Goal: Information Seeking & Learning: Learn about a topic

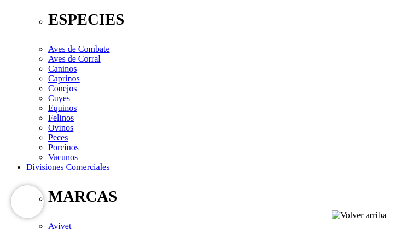
scroll to position [438, 0]
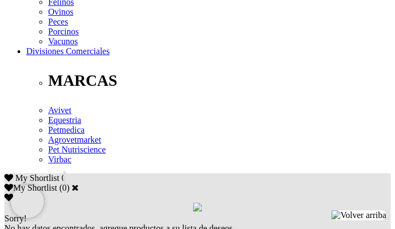
scroll to position [548, 0]
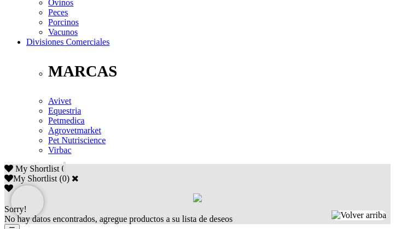
radio input "true"
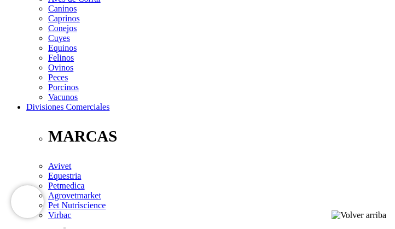
scroll to position [548, 0]
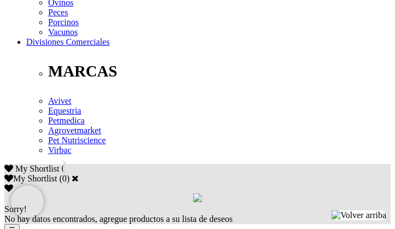
radio input "true"
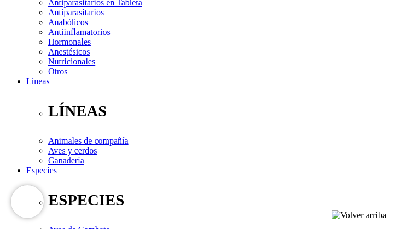
scroll to position [548, 0]
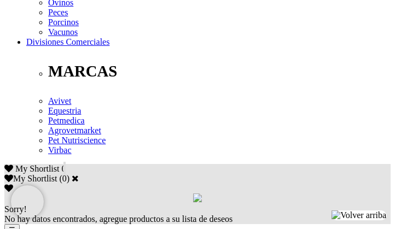
select select "0"
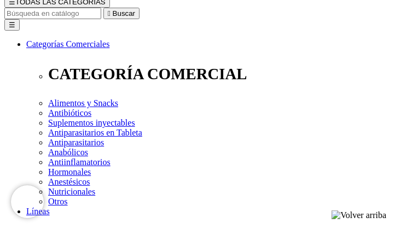
scroll to position [0, 0]
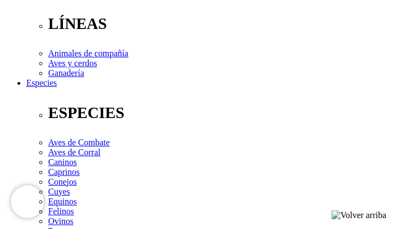
scroll to position [383, 0]
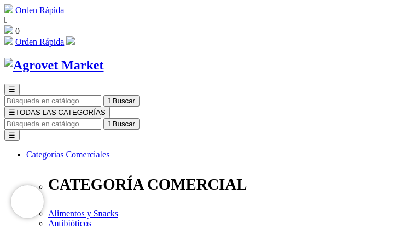
drag, startPoint x: 109, startPoint y: 47, endPoint x: 283, endPoint y: 46, distance: 174.1
click at [64, 10] on link "Orden Rápida" at bounding box center [39, 9] width 49 height 9
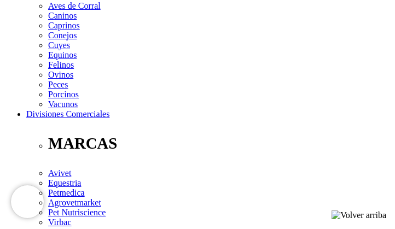
scroll to position [493, 0]
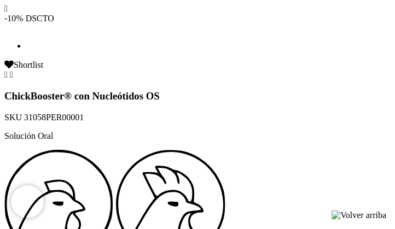
scroll to position [1259, 0]
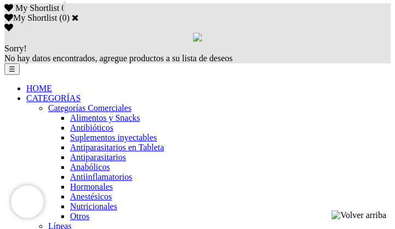
scroll to position [821, 0]
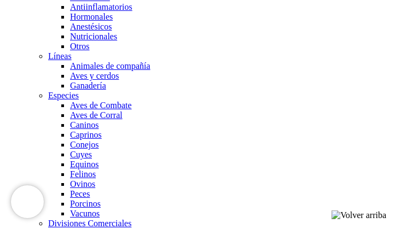
scroll to position [876, 0]
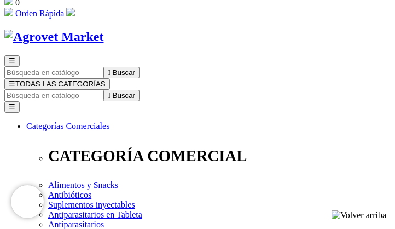
scroll to position [0, 0]
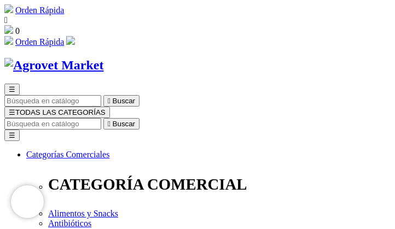
click at [227, 171] on div at bounding box center [137, 137] width 274 height 274
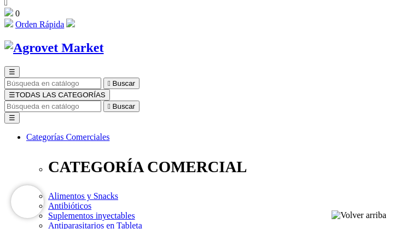
scroll to position [346, 0]
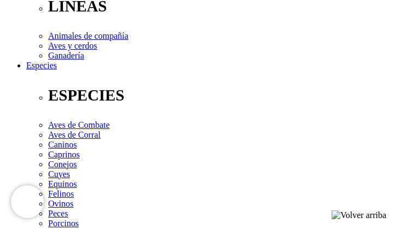
drag, startPoint x: 61, startPoint y: 139, endPoint x: 265, endPoint y: 142, distance: 203.7
copy h1 "ChickBooster® con Nucleótidos OS"
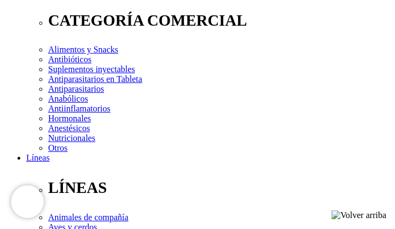
scroll to position [110, 0]
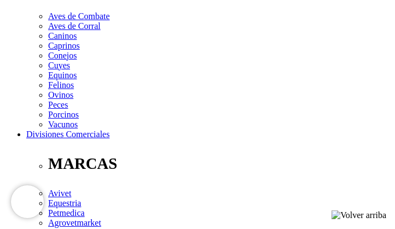
scroll to position [438, 0]
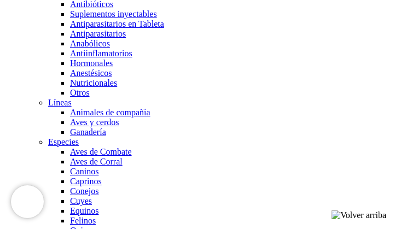
scroll to position [821, 0]
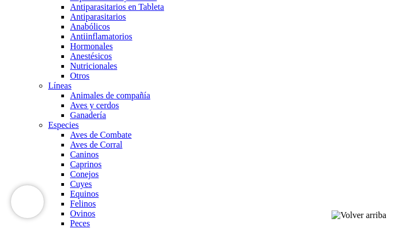
scroll to position [876, 0]
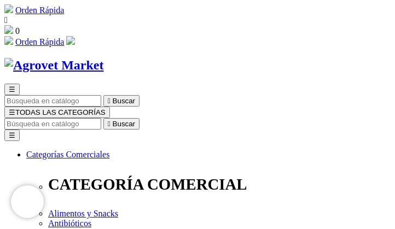
click at [101, 118] on input "Buscar" at bounding box center [52, 123] width 97 height 11
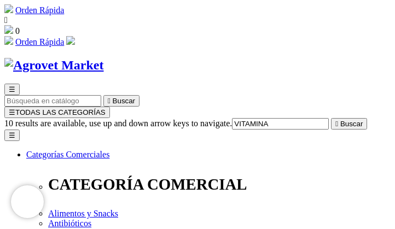
type input "VITAMINA"
click at [331, 118] on button " Buscar" at bounding box center [349, 123] width 36 height 11
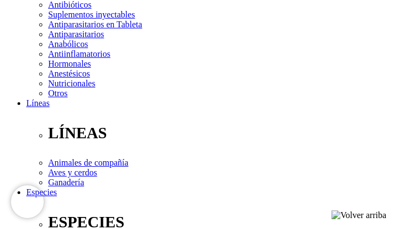
scroll to position [274, 0]
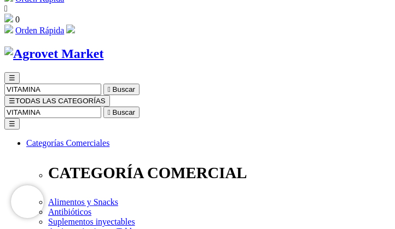
scroll to position [0, 0]
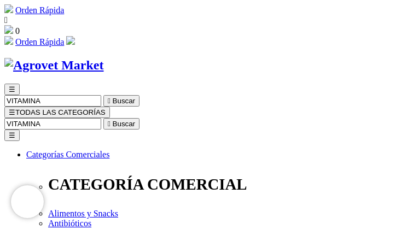
click at [140, 118] on button " Buscar" at bounding box center [121, 123] width 36 height 11
click at [101, 118] on input "VITAMINA" at bounding box center [52, 123] width 97 height 11
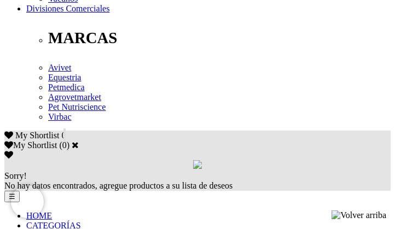
scroll to position [602, 0]
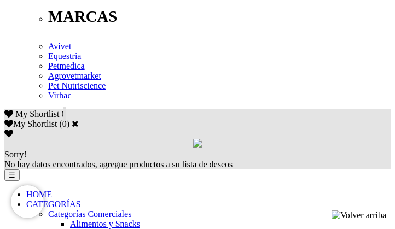
select select "36"
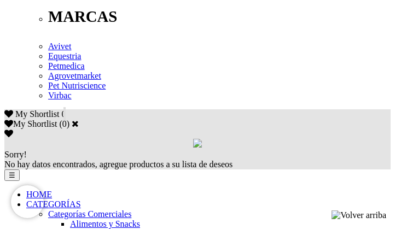
select select "36"
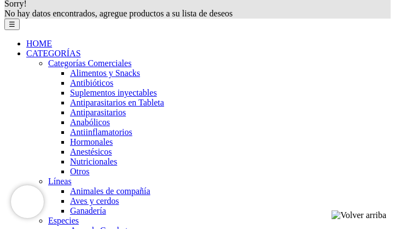
scroll to position [821, 0]
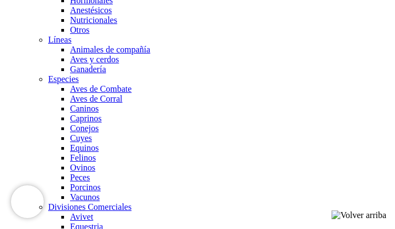
scroll to position [876, 0]
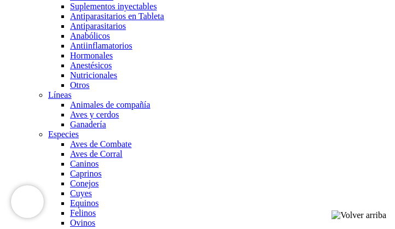
scroll to position [821, 0]
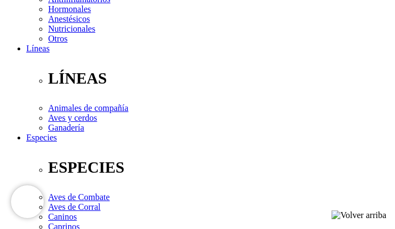
scroll to position [329, 0]
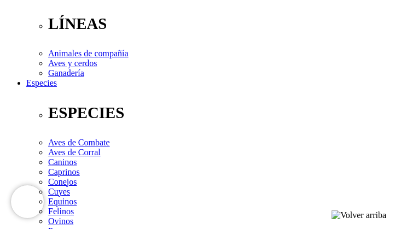
drag, startPoint x: 61, startPoint y: 160, endPoint x: 151, endPoint y: 158, distance: 89.8
copy h1 "ChickVit® B OS"
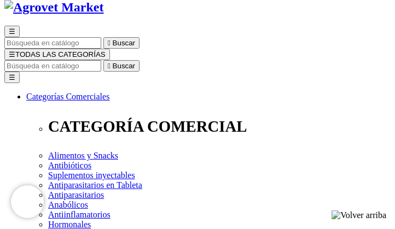
scroll to position [55, 0]
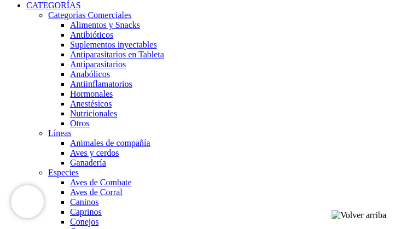
scroll to position [821, 0]
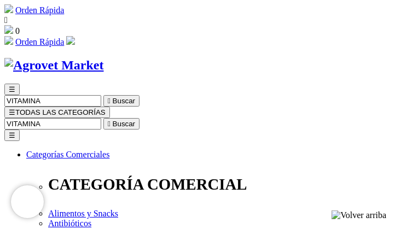
click at [101, 118] on input "VITAMINA" at bounding box center [52, 123] width 97 height 11
type input "V"
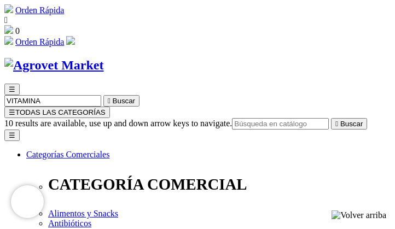
type input "M"
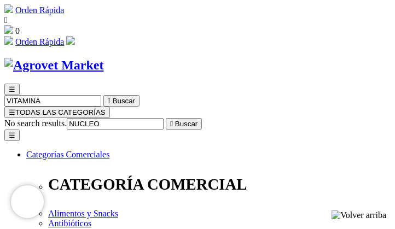
type input "NUCLEO"
click at [166, 118] on button " Buscar" at bounding box center [184, 123] width 36 height 11
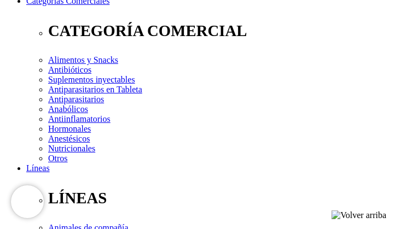
scroll to position [219, 0]
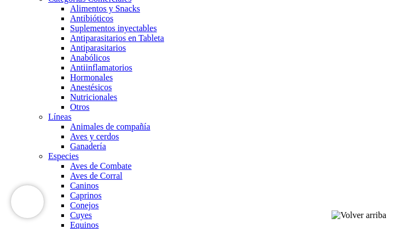
scroll to position [821, 0]
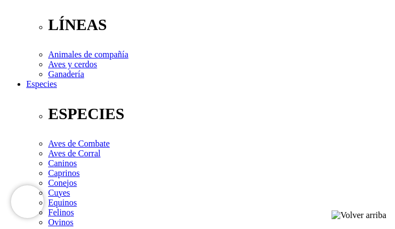
scroll to position [329, 0]
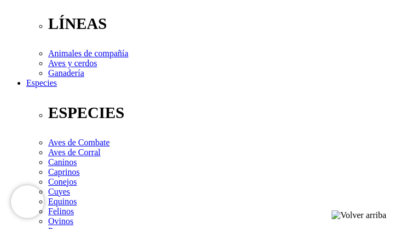
drag, startPoint x: 62, startPoint y: 159, endPoint x: 210, endPoint y: 152, distance: 148.0
copy h1 "Vetonic® con Nucleótidos"
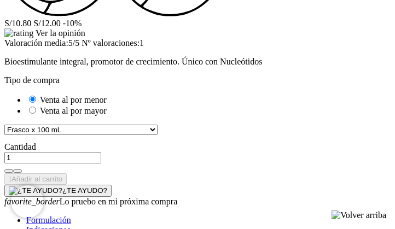
scroll to position [1643, 0]
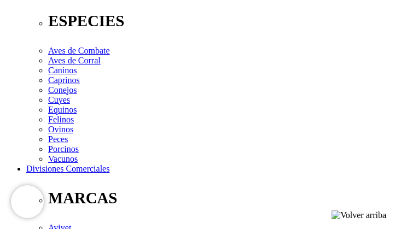
scroll to position [438, 0]
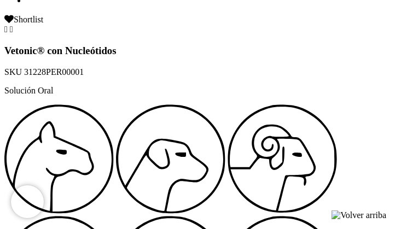
scroll to position [1337, 0]
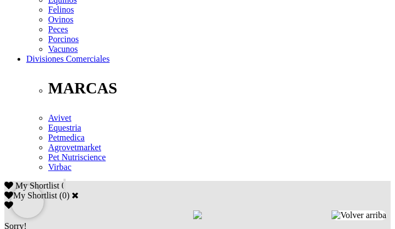
scroll to position [548, 0]
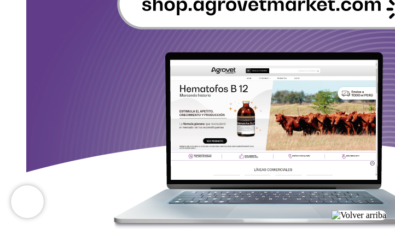
scroll to position [1533, 0]
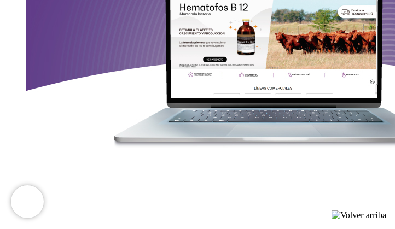
drag, startPoint x: 223, startPoint y: 229, endPoint x: 286, endPoint y: 233, distance: 63.1
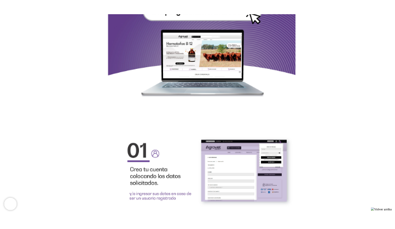
scroll to position [1441, 0]
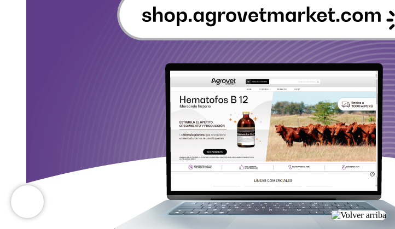
drag, startPoint x: 313, startPoint y: 48, endPoint x: 316, endPoint y: 43, distance: 5.9
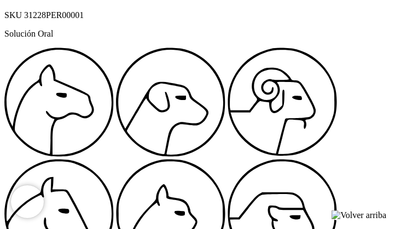
scroll to position [1369, 0]
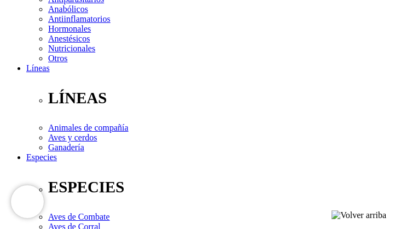
scroll to position [383, 0]
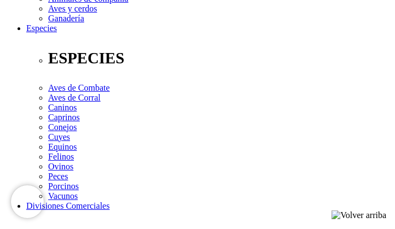
drag, startPoint x: 63, startPoint y: 98, endPoint x: 214, endPoint y: 105, distance: 150.7
copy h1 "Vetonic® con Nucleótidos"
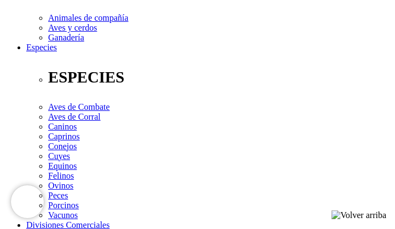
scroll to position [383, 0]
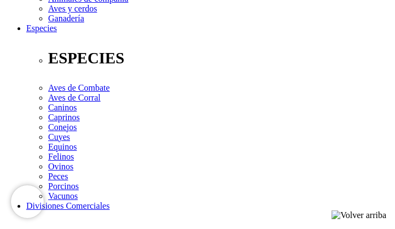
drag, startPoint x: 57, startPoint y: 100, endPoint x: 287, endPoint y: 108, distance: 230.1
copy h1 "ChickBooster® con Nucleótidos OS"
drag, startPoint x: 65, startPoint y: 103, endPoint x: 269, endPoint y: 102, distance: 204.2
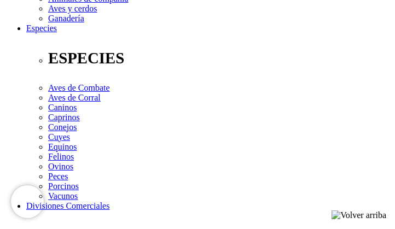
copy h1 "ChickBooster® con Nucleótidos OS"
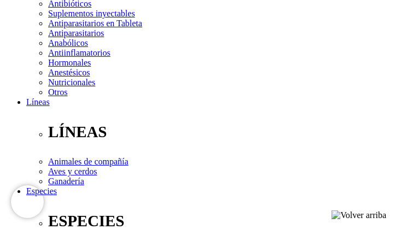
scroll to position [219, 0]
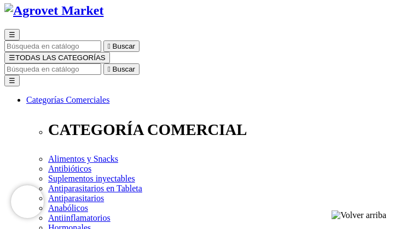
click at [200, 124] on div at bounding box center [137, 82] width 274 height 274
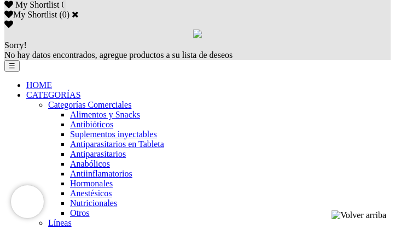
scroll to position [821, 0]
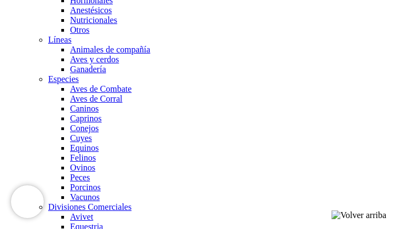
scroll to position [876, 0]
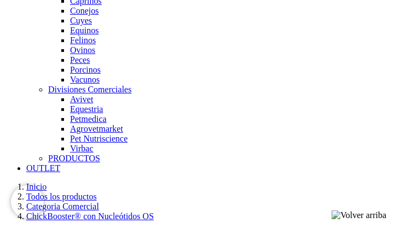
scroll to position [986, 0]
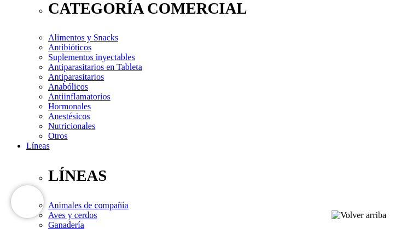
scroll to position [164, 0]
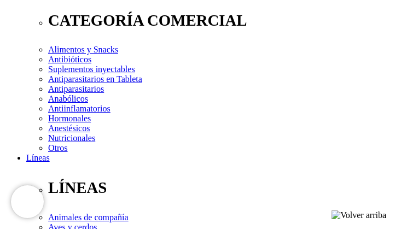
drag, startPoint x: 100, startPoint y: 88, endPoint x: 204, endPoint y: 6, distance: 132.6
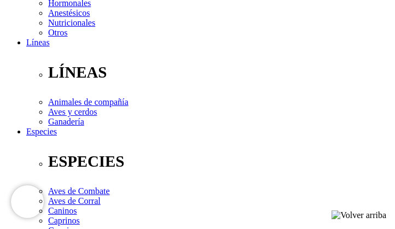
scroll to position [329, 0]
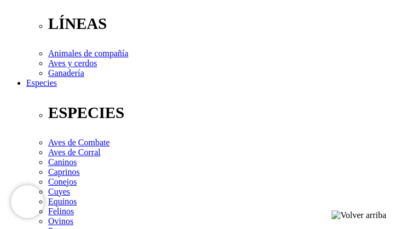
drag, startPoint x: 61, startPoint y: 156, endPoint x: 137, endPoint y: 181, distance: 80.5
copy div "ChickBooster® con Nucleótidos OS SKU 31058PER00001 Solución Oral"
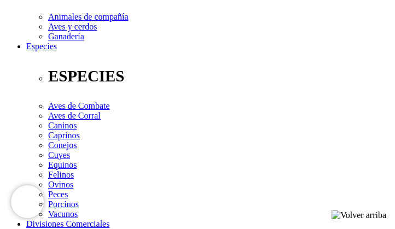
scroll to position [383, 0]
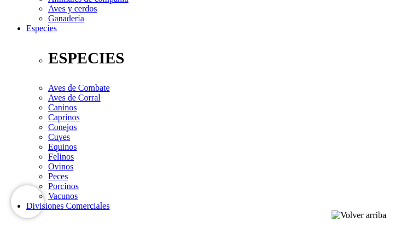
drag, startPoint x: 56, startPoint y: 101, endPoint x: 272, endPoint y: 105, distance: 215.8
copy h1 "ChickBooster® con Nucleótidos OS"
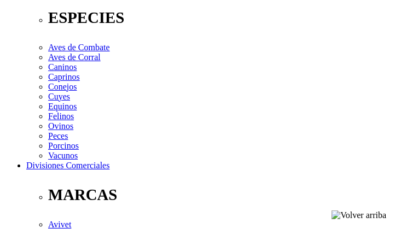
scroll to position [438, 0]
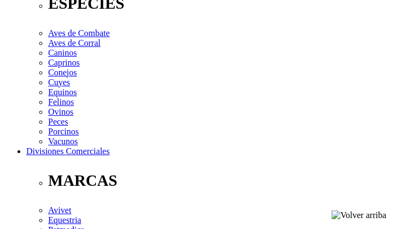
drag, startPoint x: 60, startPoint y: 45, endPoint x: 273, endPoint y: 45, distance: 212.4
copy h1 "ChickBooster® con Nucleótidos OS"
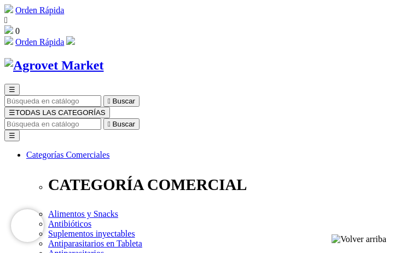
click at [101, 118] on input "Buscar" at bounding box center [52, 123] width 97 height 11
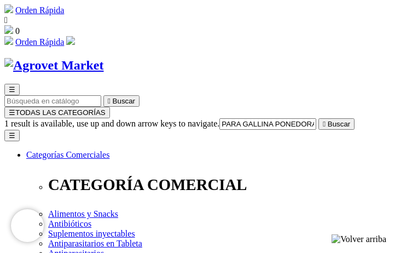
type input "PARA GALLINA PONEDORA VITAMINA"
click at [319, 118] on button " Buscar" at bounding box center [337, 123] width 36 height 11
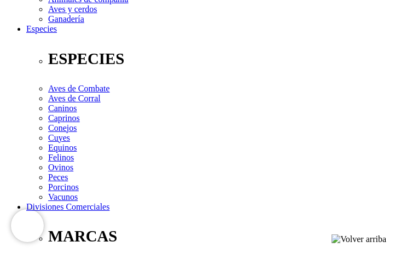
scroll to position [383, 0]
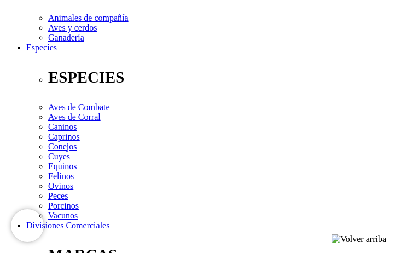
scroll to position [383, 0]
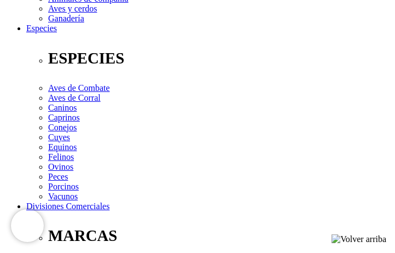
drag, startPoint x: 61, startPoint y: 102, endPoint x: 197, endPoint y: 105, distance: 135.8
copy h1 "ChickVit® ADE+C OS"
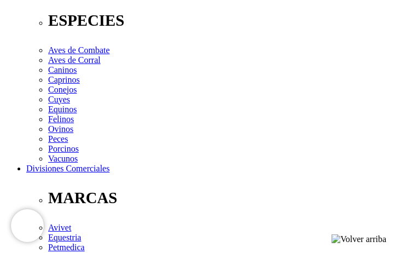
scroll to position [438, 0]
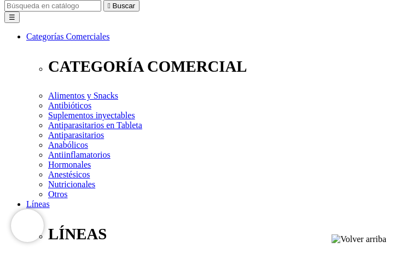
scroll to position [110, 0]
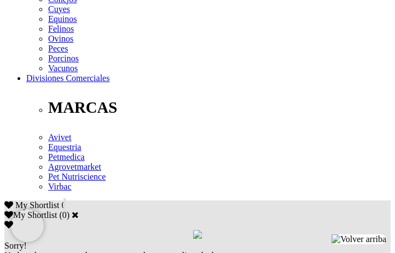
scroll to position [438, 0]
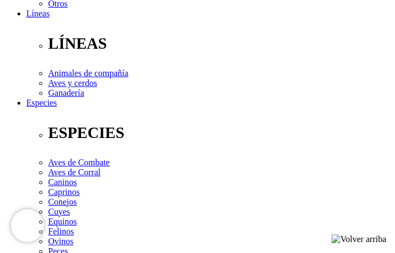
scroll to position [329, 0]
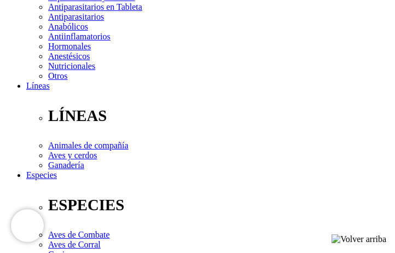
scroll to position [219, 0]
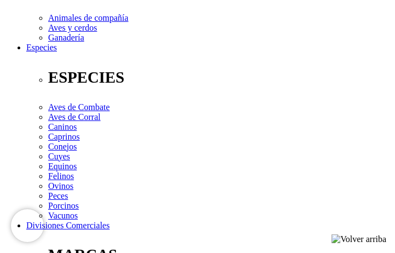
scroll to position [383, 0]
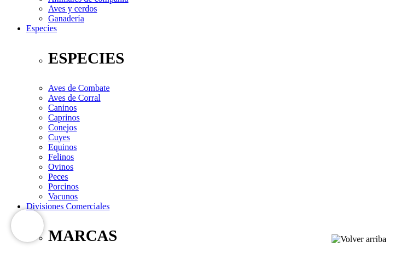
drag, startPoint x: 58, startPoint y: 103, endPoint x: 181, endPoint y: 102, distance: 123.2
copy h1 "ChickVit® ADE+C OS"
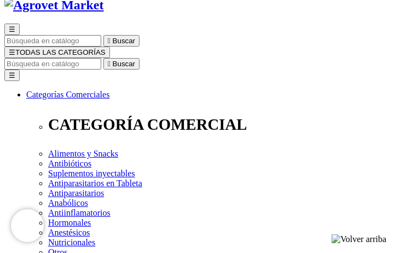
scroll to position [55, 0]
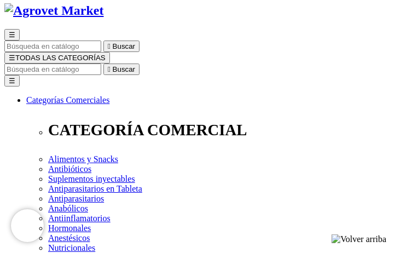
click at [101, 64] on input "Buscar" at bounding box center [52, 69] width 97 height 11
paste input "ChickVit® ADE+C OS"
type input "ChickVit® ADE+C OS"
click at [103, 64] on button " Buscar" at bounding box center [121, 69] width 36 height 11
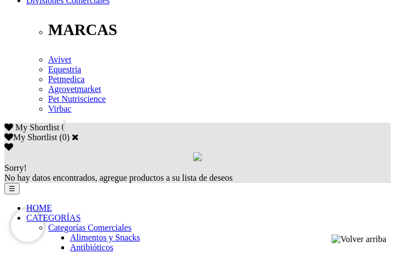
scroll to position [767, 0]
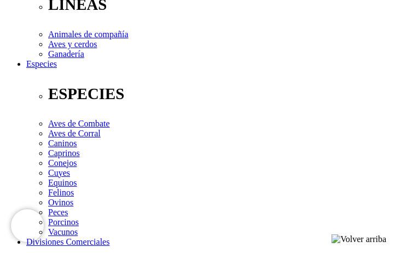
scroll to position [329, 0]
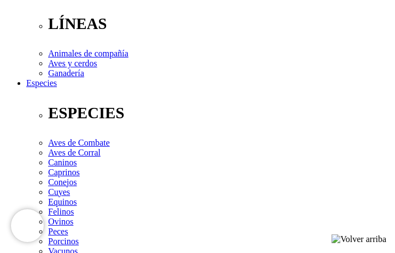
drag, startPoint x: 59, startPoint y: 159, endPoint x: 195, endPoint y: 160, distance: 136.9
copy h1 "Hematofos B12® AC OS"
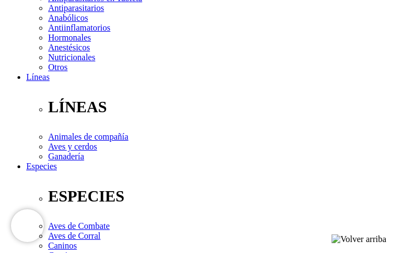
scroll to position [219, 0]
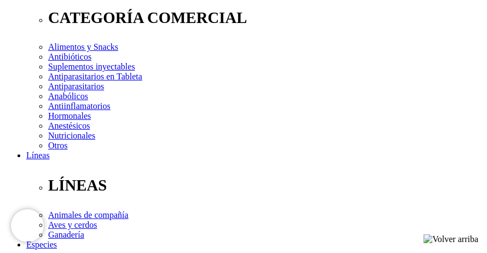
scroll to position [160, 0]
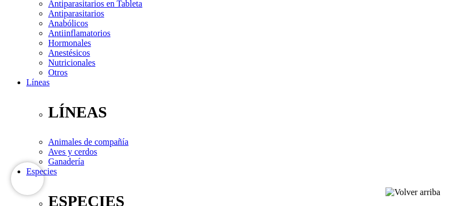
scroll to position [276, 0]
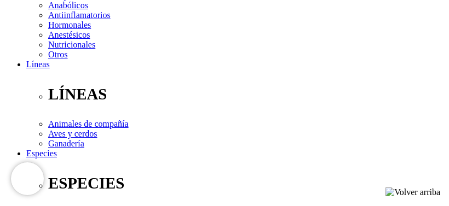
radio input "true"
select select "0"
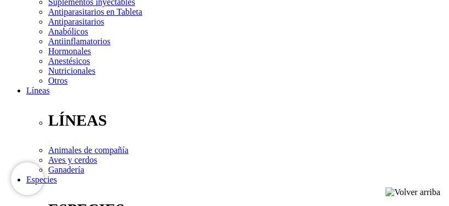
scroll to position [276, 0]
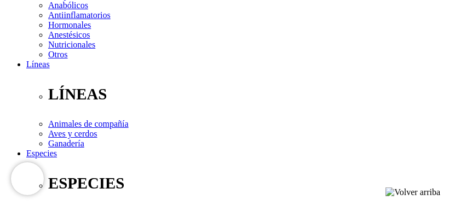
radio input "true"
select select "0"
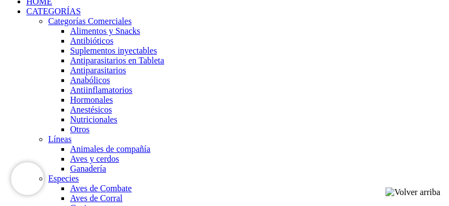
scroll to position [878, 0]
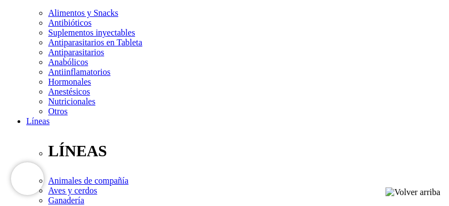
scroll to position [164, 0]
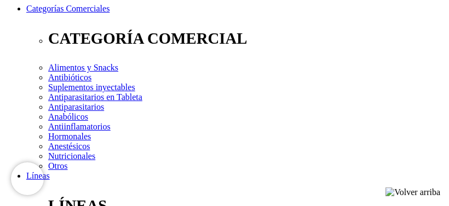
drag, startPoint x: 229, startPoint y: 22, endPoint x: 296, endPoint y: 38, distance: 68.8
copy h1 "ChickBooster® con Nucleótidos OS"
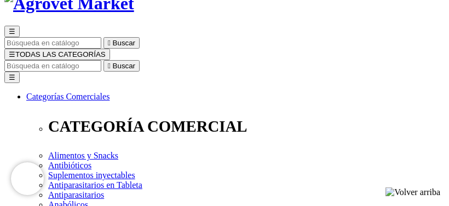
scroll to position [0, 0]
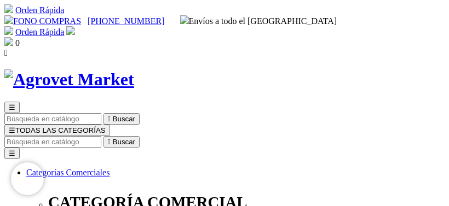
click at [101, 136] on input "Buscar" at bounding box center [52, 141] width 97 height 11
paste input "ChickBooster® con Nucleótidos OS"
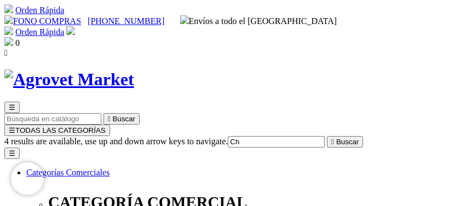
type input "C"
click at [228, 136] on input "Buscar" at bounding box center [276, 141] width 97 height 11
paste input "ChickVit® ADE+C OS"
type input "ChickVit® ADE+C OS"
click at [327, 136] on button " Buscar" at bounding box center [345, 141] width 36 height 11
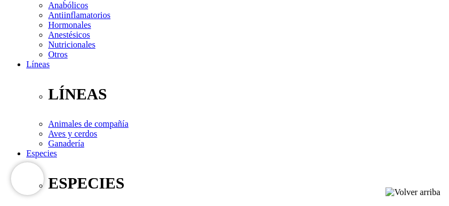
scroll to position [274, 0]
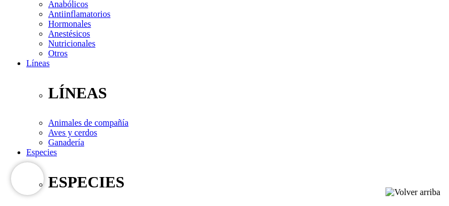
scroll to position [219, 0]
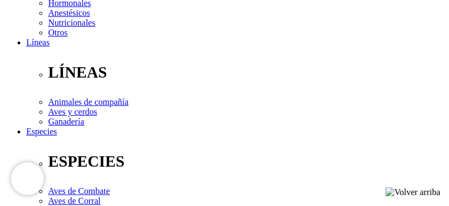
scroll to position [274, 0]
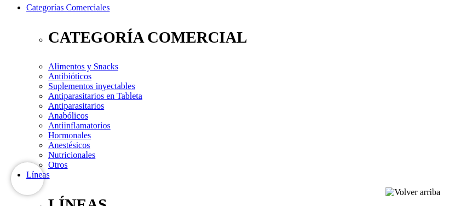
scroll to position [164, 0]
